Goal: Find contact information: Find contact information

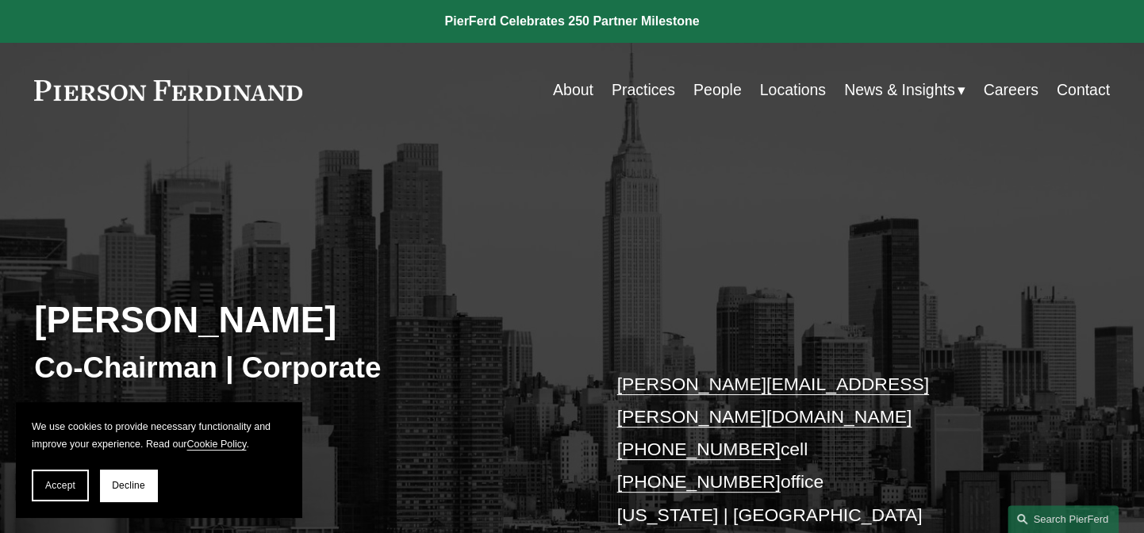
drag, startPoint x: 692, startPoint y: 385, endPoint x: 920, endPoint y: 326, distance: 235.1
click at [920, 326] on div "Michael Pierson Co-Chairman | Corporate michael.pierson@pierferd.com +1.202.445…" at bounding box center [572, 408] width 1144 height 405
drag, startPoint x: 757, startPoint y: 386, endPoint x: 646, endPoint y: 389, distance: 111.9
click at [646, 389] on p "michael.pierson@pierferd.com +1.202.445.3779 cell +1.332.236.8074 office New Yo…" at bounding box center [840, 466] width 448 height 197
copy p "202.445.3779"
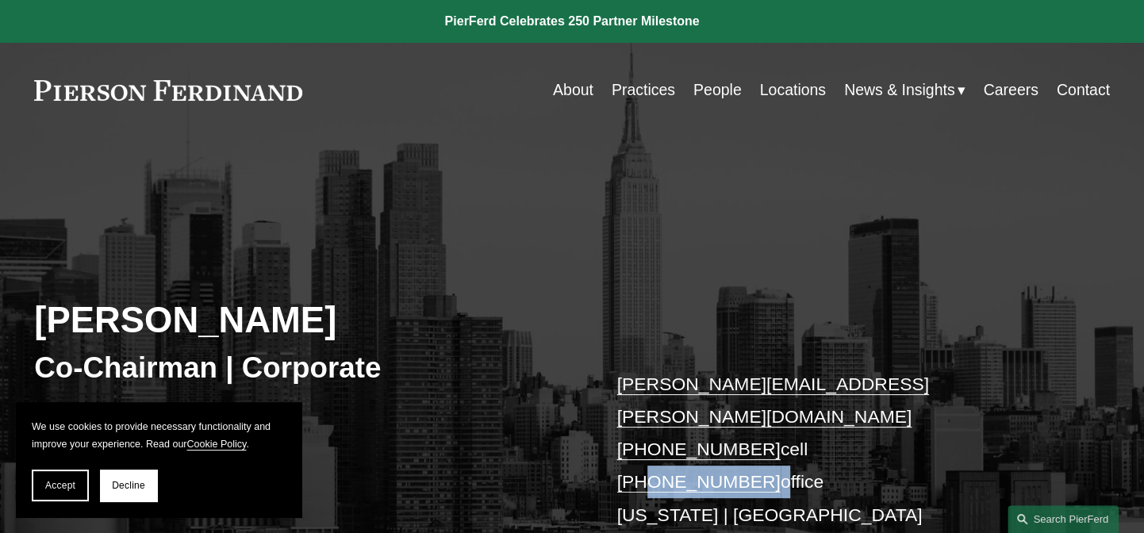
drag, startPoint x: 757, startPoint y: 416, endPoint x: 646, endPoint y: 408, distance: 111.3
click at [646, 408] on p "michael.pierson@pierferd.com +1.202.445.3779 cell +1.332.236.8074 office New Yo…" at bounding box center [840, 466] width 448 height 197
copy p "332.236.8074"
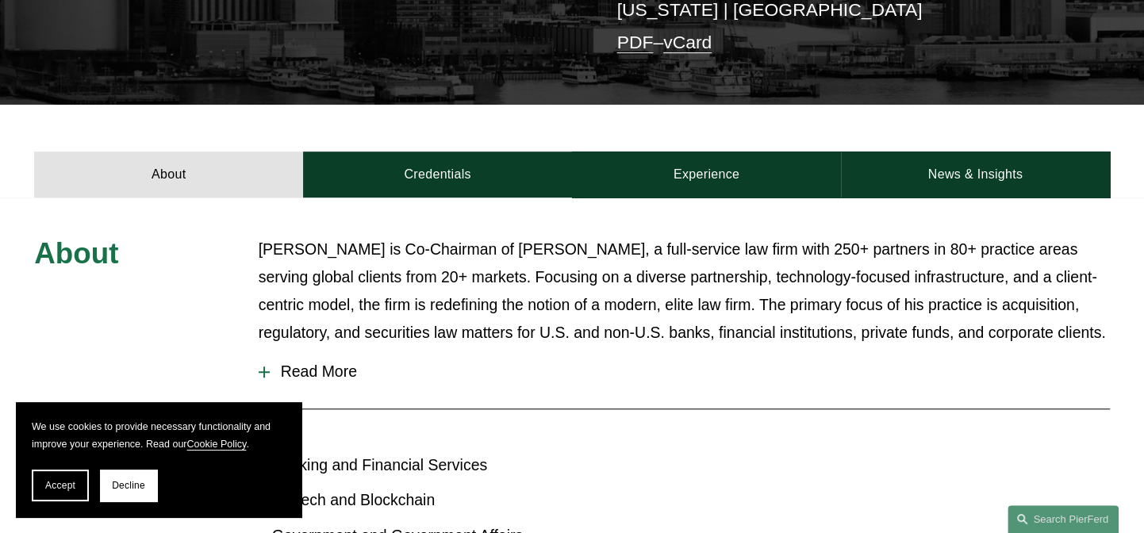
scroll to position [577, 0]
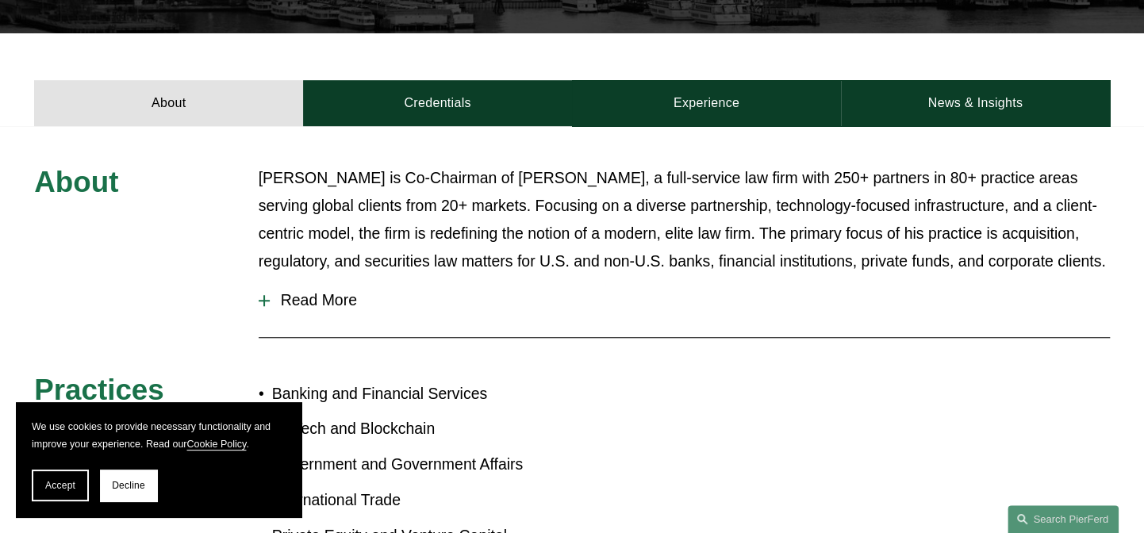
click at [312, 279] on button "Read More" at bounding box center [684, 300] width 851 height 42
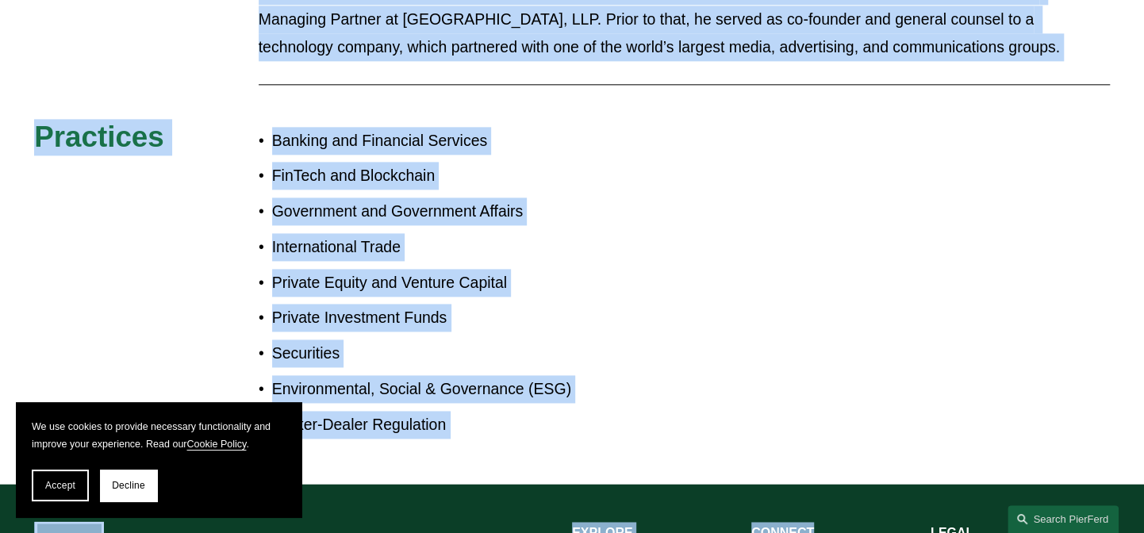
scroll to position [1099, 0]
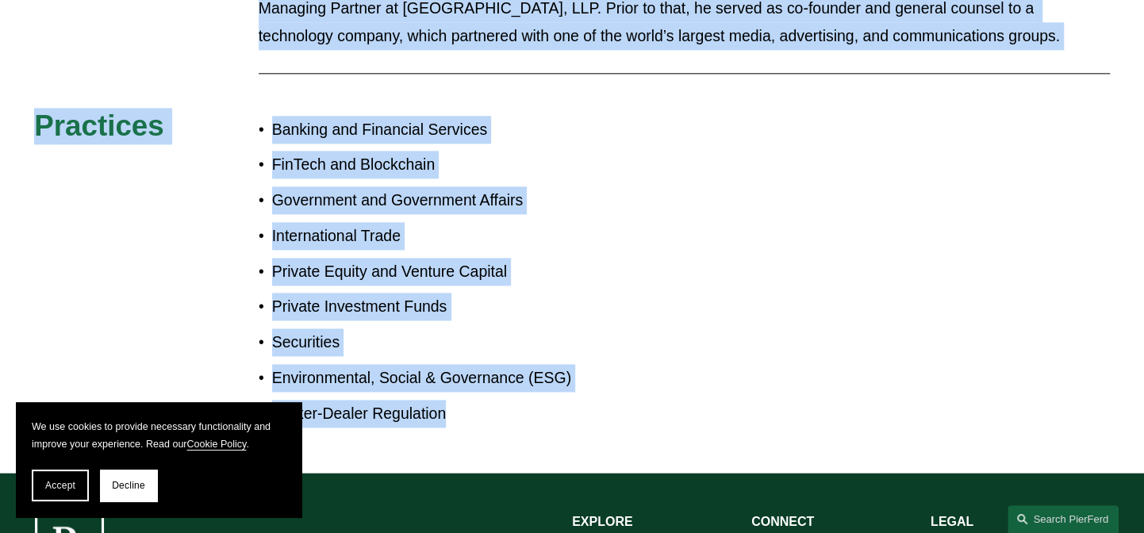
drag, startPoint x: 263, startPoint y: 113, endPoint x: 473, endPoint y: 396, distance: 352.0
click at [473, 396] on div "About Michael Pierson is Co-Chairman of Pierson Ferdinand, a full-service law f…" at bounding box center [572, 38] width 1144 height 793
copy div "Michael Pierson is Co-Chairman of Pierson Ferdinand, a full-service law firm wi…"
click at [647, 207] on div "About Michael Pierson is Co-Chairman of Pierson Ferdinand, a full-service law f…" at bounding box center [572, 38] width 1144 height 793
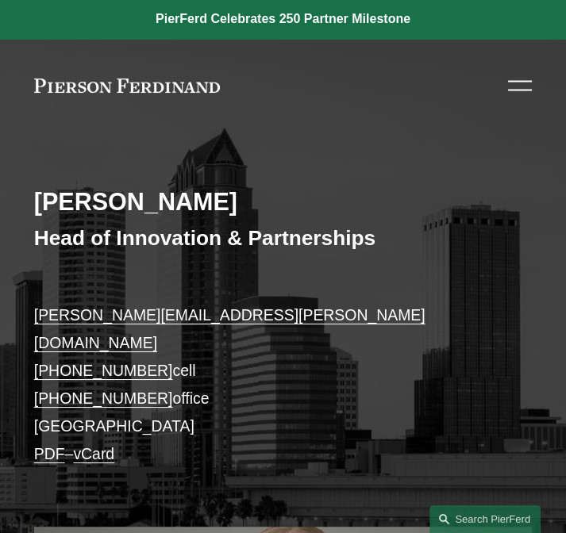
scroll to position [71, 0]
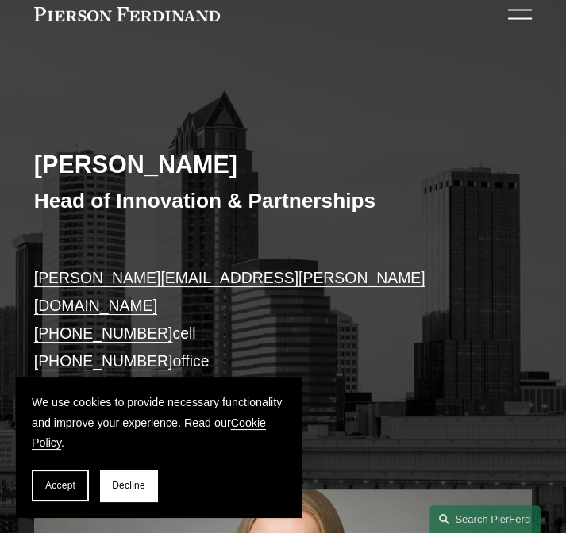
click at [113, 479] on button "Decline" at bounding box center [128, 486] width 57 height 32
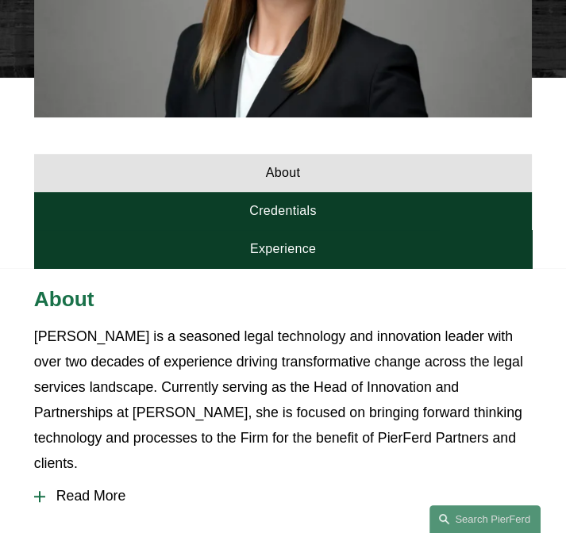
scroll to position [792, 0]
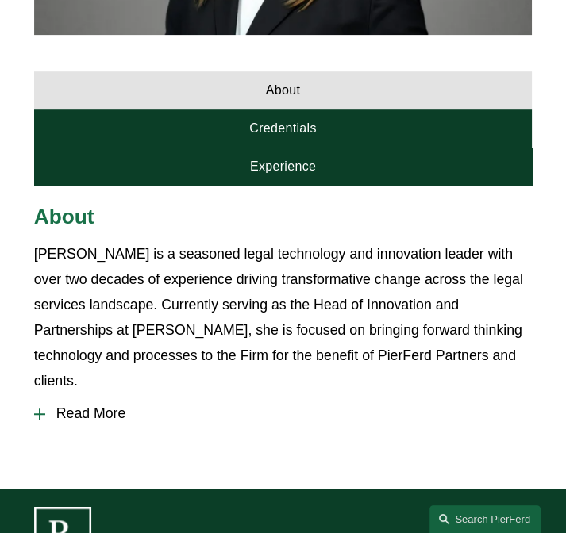
click at [94, 405] on span "Read More" at bounding box center [288, 413] width 486 height 17
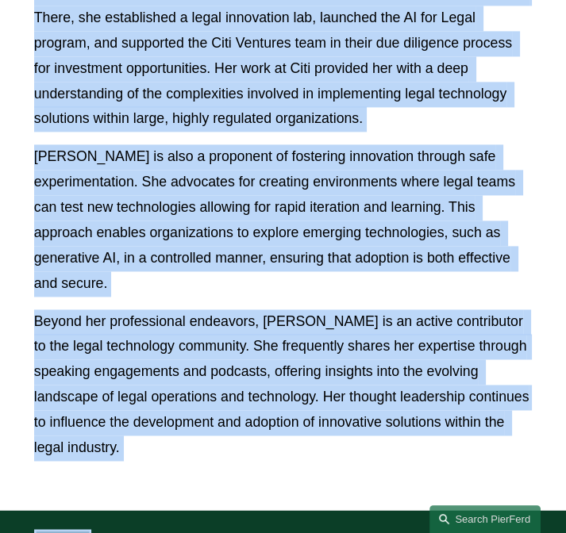
scroll to position [1877, 0]
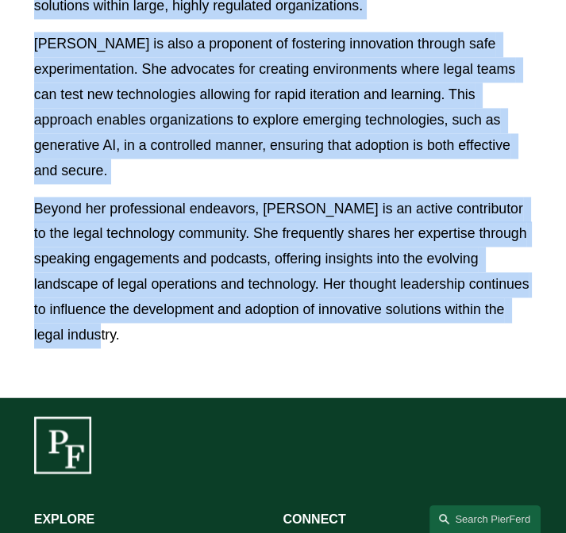
drag, startPoint x: 34, startPoint y: 14, endPoint x: 121, endPoint y: 237, distance: 239.3
copy div "About [PERSON_NAME] is a seasoned legal technology and innovation leader with o…"
